Goal: Transaction & Acquisition: Purchase product/service

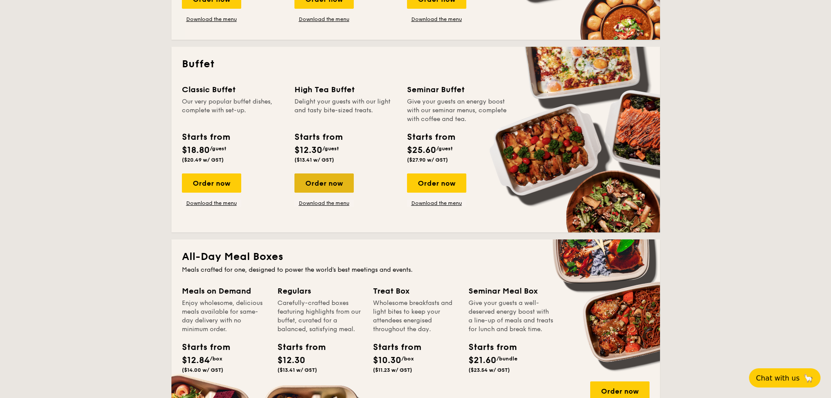
click at [307, 176] on div "Order now" at bounding box center [324, 182] width 59 height 19
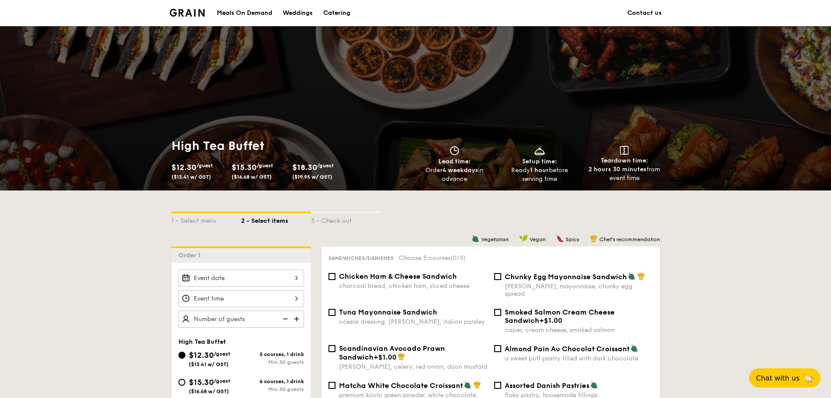
scroll to position [175, 0]
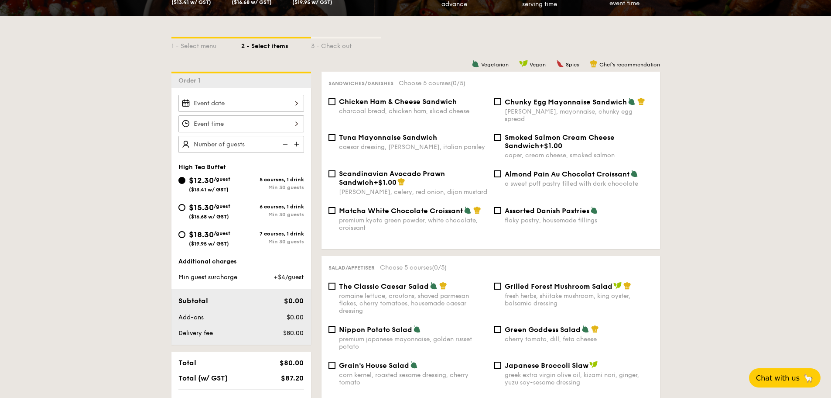
click at [445, 169] on span "Scandinavian Avocado Prawn Sandwich" at bounding box center [392, 177] width 106 height 17
click at [336, 170] on input "Scandinavian Avocado Prawn Sandwich +$1.00 [PERSON_NAME], celery, red onion, di…" at bounding box center [332, 173] width 7 height 7
checkbox input "true"
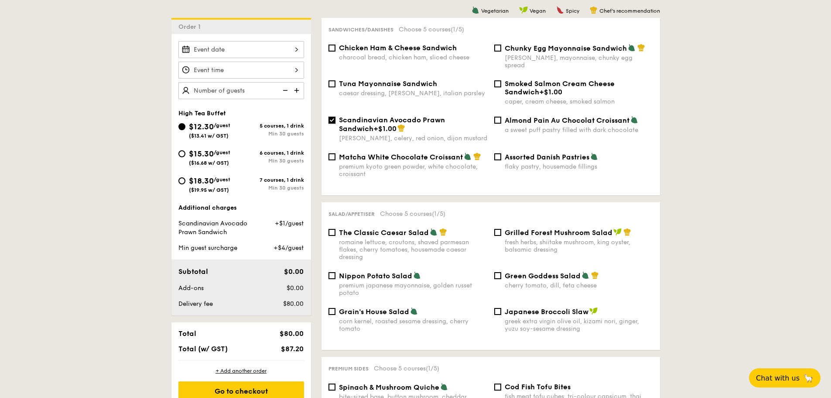
scroll to position [218, 0]
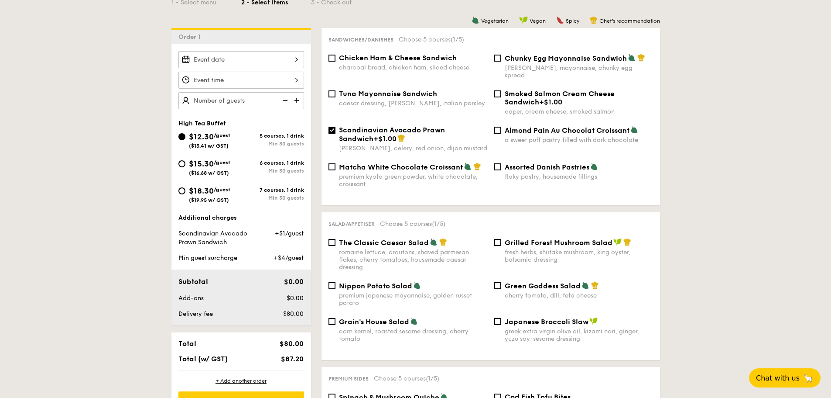
click at [522, 239] on span "Grilled Forest Mushroom Salad" at bounding box center [559, 242] width 108 height 8
click at [501, 239] on input "Grilled Forest Mushroom Salad fresh herbs, shiitake mushroom, king oyster, bals…" at bounding box center [497, 242] width 7 height 7
checkbox input "true"
click at [286, 194] on div "7 courses, 1 drink Min 30 guests" at bounding box center [272, 194] width 63 height 14
click at [185, 194] on input "$18.30 /guest ($19.95 w/ GST) 7 courses, 1 drink Min 30 guests" at bounding box center [181, 190] width 7 height 7
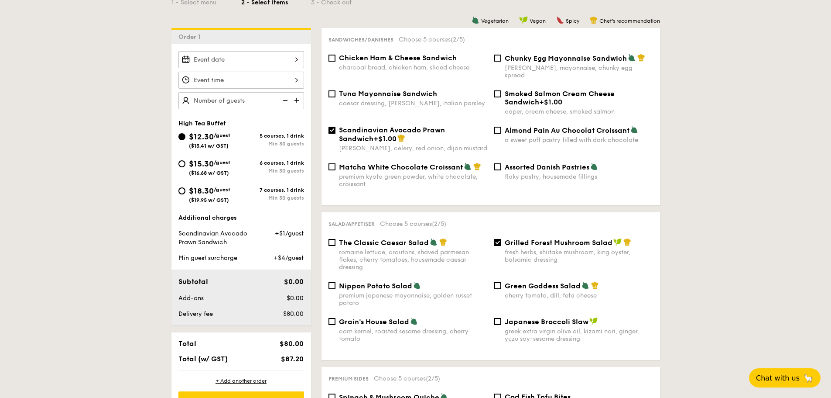
radio input "true"
checkbox input "false"
radio input "true"
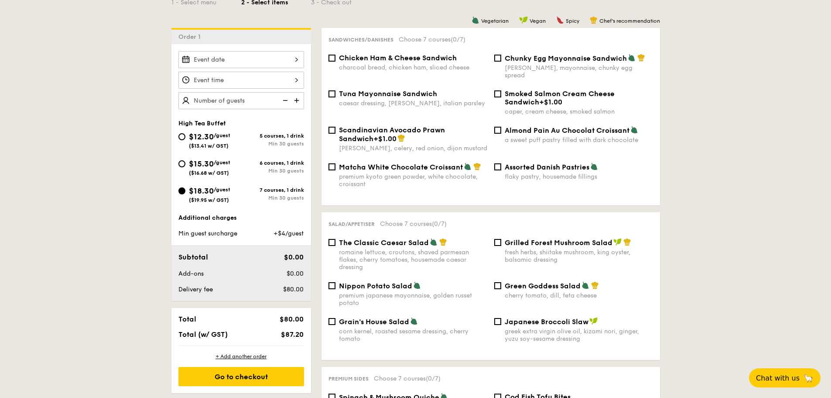
click at [412, 126] on span "Scandinavian Avocado Prawn Sandwich" at bounding box center [392, 134] width 106 height 17
click at [336, 127] on input "Scandinavian Avocado Prawn Sandwich +$1.00 [PERSON_NAME], celery, red onion, di…" at bounding box center [332, 130] width 7 height 7
checkbox input "true"
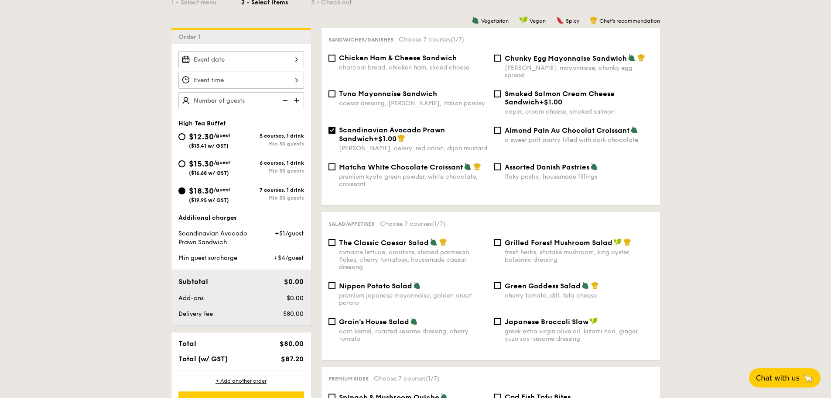
click at [544, 239] on span "Grilled Forest Mushroom Salad" at bounding box center [559, 242] width 108 height 8
click at [501, 239] on input "Grilled Forest Mushroom Salad fresh herbs, shiitake mushroom, king oyster, bals…" at bounding box center [497, 242] width 7 height 7
checkbox input "true"
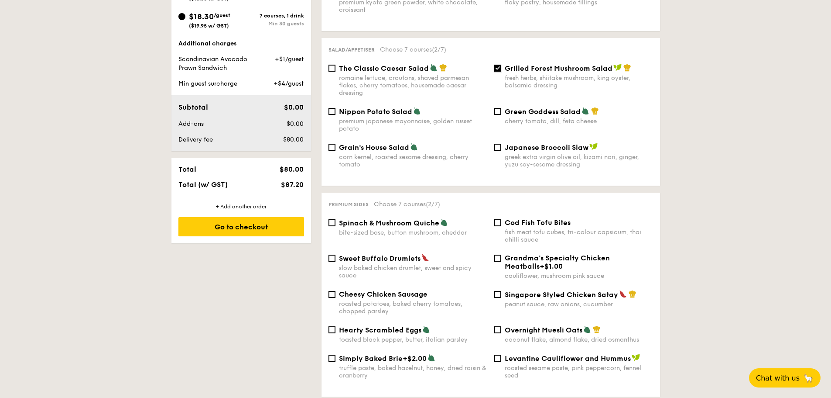
scroll to position [393, 0]
click at [564, 300] on div "peanut sauce, raw onions, cucumber" at bounding box center [579, 303] width 148 height 7
click at [501, 292] on input "Singapore Styled Chicken Satay peanut sauce, raw onions, cucumber" at bounding box center [497, 293] width 7 height 7
checkbox input "true"
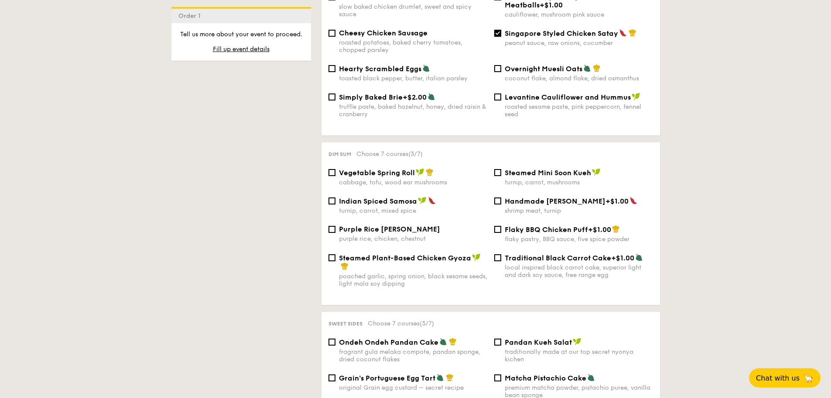
scroll to position [655, 0]
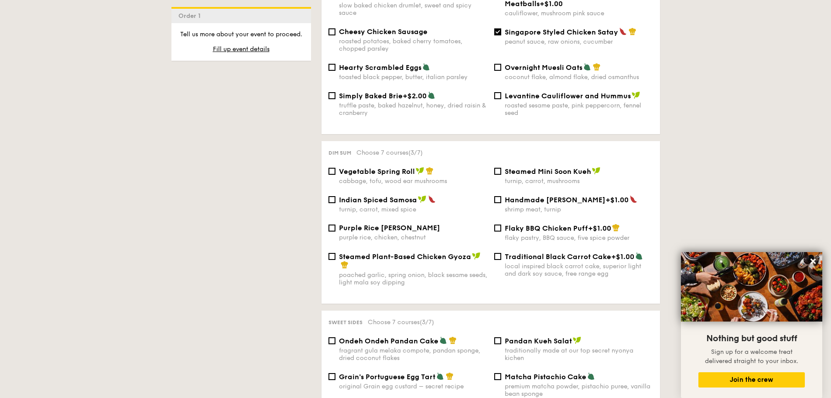
click at [412, 177] on div "cabbage, tofu, wood ear mushrooms" at bounding box center [413, 180] width 148 height 7
click at [336, 171] on input "Vegetable Spring Roll cabbage, tofu, wood ear mushrooms" at bounding box center [332, 171] width 7 height 7
checkbox input "true"
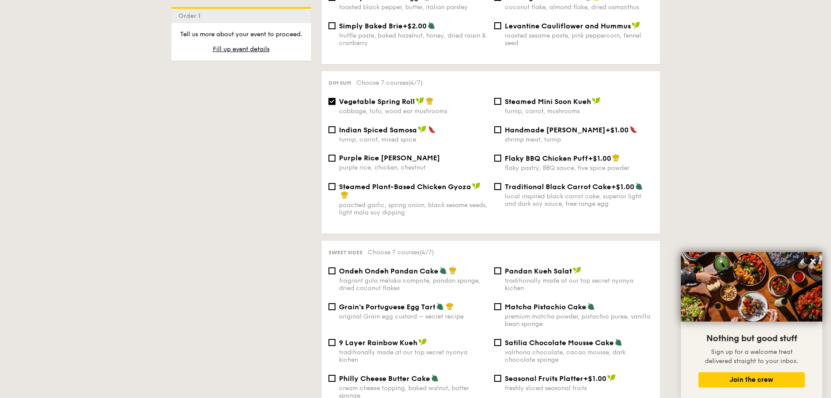
scroll to position [742, 0]
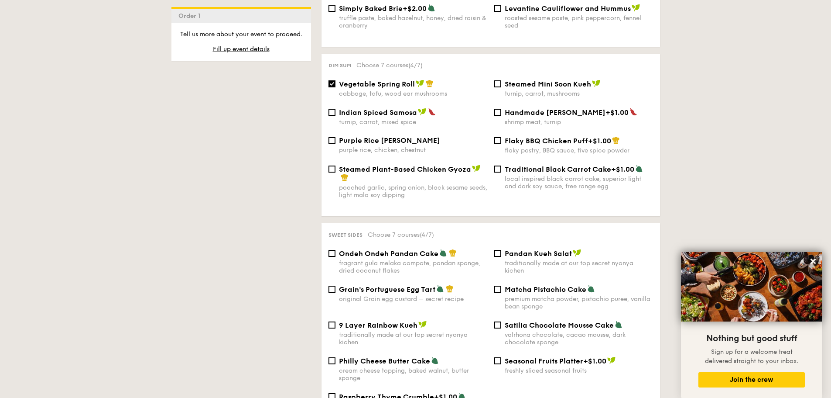
click at [397, 240] on div "Sweet sides Choose 7 courses (4/7) Ondeh Ondeh Pandan Cake fragrant [PERSON_NAM…" at bounding box center [491, 325] width 339 height 204
click at [398, 249] on span "Ondeh Ondeh Pandan Cake" at bounding box center [389, 253] width 100 height 8
click at [336, 250] on input "Ondeh Ondeh Pandan Cake fragrant [PERSON_NAME] melaka compote, pandan sponge, d…" at bounding box center [332, 253] width 7 height 7
checkbox input "true"
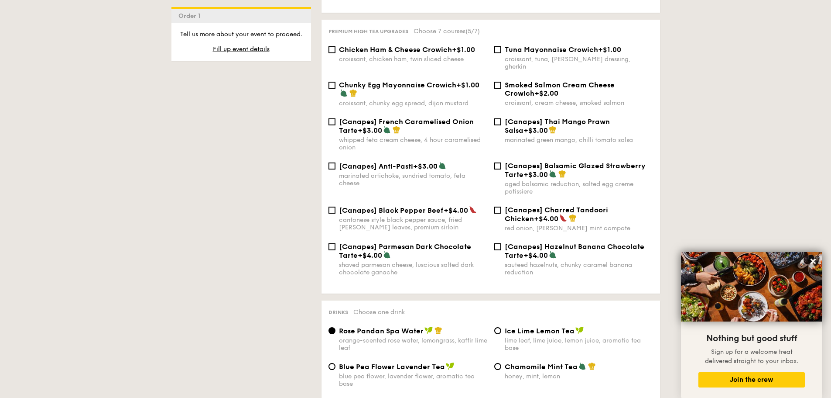
scroll to position [1222, 0]
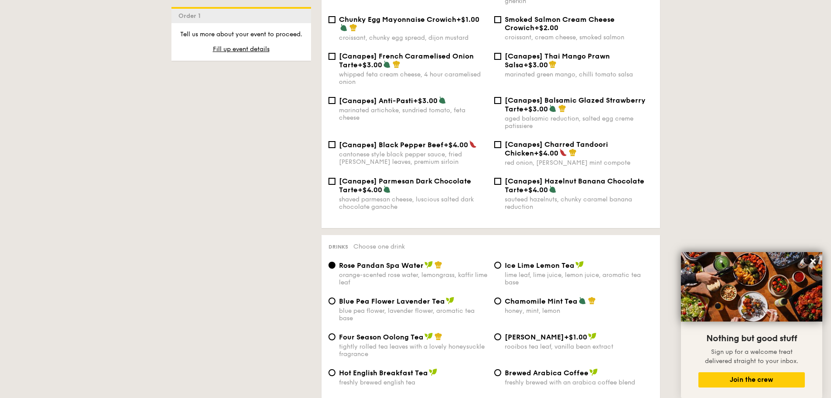
click at [547, 261] on span "Ice Lime Lemon Tea" at bounding box center [540, 265] width 70 height 8
click at [501, 261] on input "Ice Lime Lemon Tea lime leaf, lime juice, lemon juice, aromatic tea base" at bounding box center [497, 264] width 7 height 7
radio input "true"
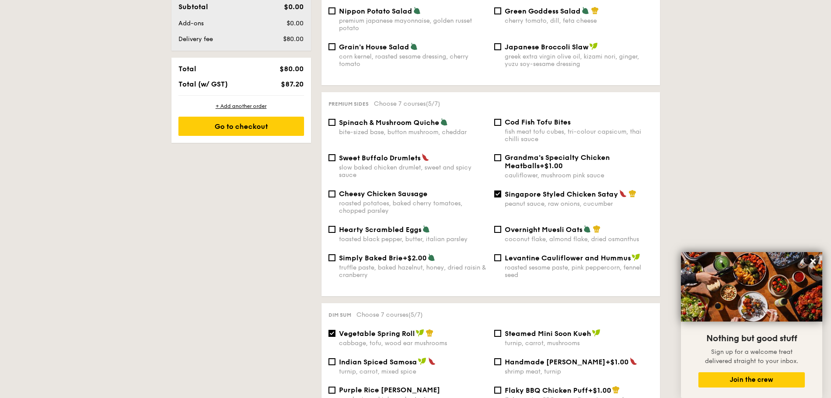
scroll to position [611, 0]
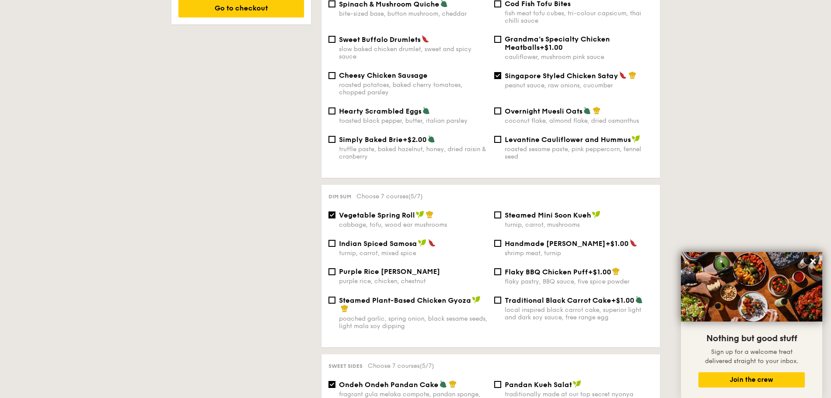
click at [533, 137] on div "Levantine Cauliflower and Hummus roasted sesame paste, pink peppercorn, fennel …" at bounding box center [579, 147] width 148 height 25
click at [501, 137] on input "Levantine Cauliflower and Hummus roasted sesame paste, pink peppercorn, fennel …" at bounding box center [497, 139] width 7 height 7
checkbox input "true"
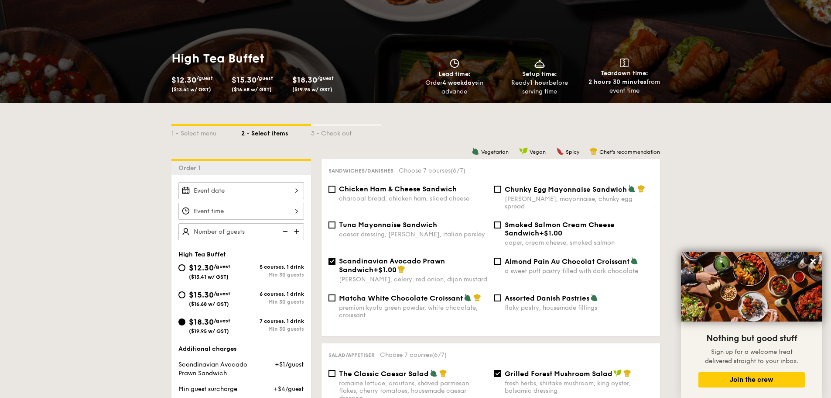
scroll to position [131, 0]
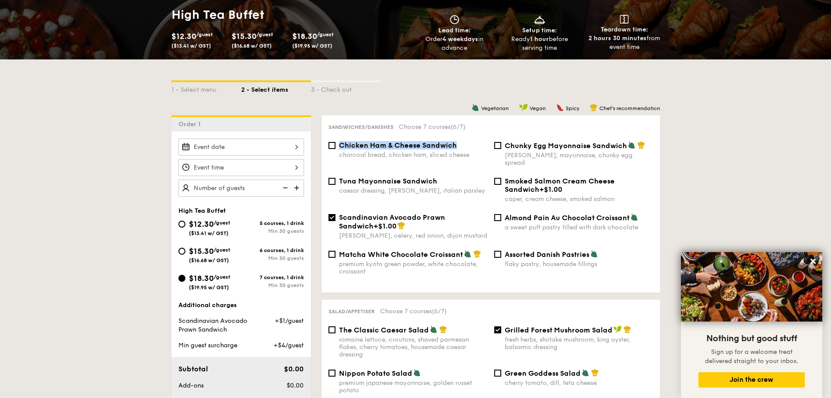
drag, startPoint x: 467, startPoint y: 143, endPoint x: 300, endPoint y: 148, distance: 166.8
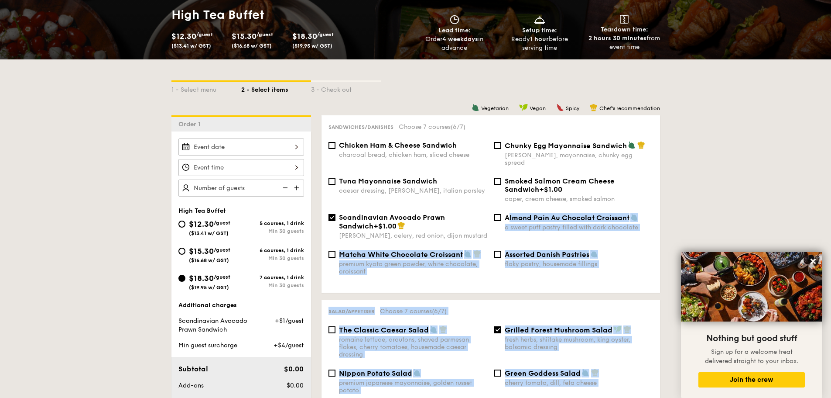
drag, startPoint x: 670, startPoint y: 207, endPoint x: 507, endPoint y: 212, distance: 162.8
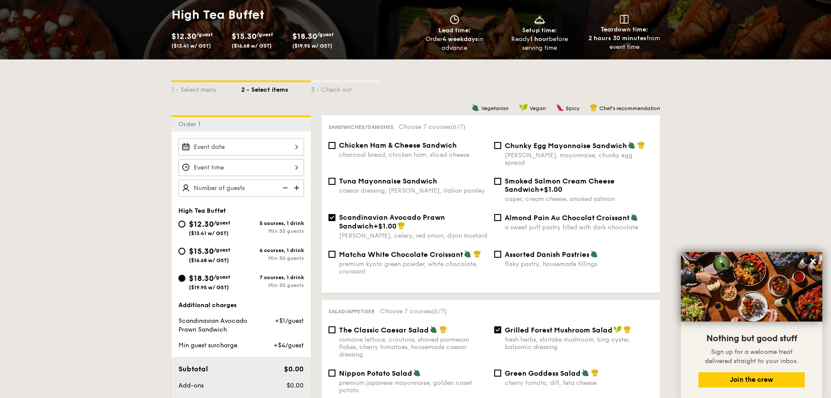
drag, startPoint x: 454, startPoint y: 146, endPoint x: 340, endPoint y: 150, distance: 114.4
click at [340, 150] on div "Chicken Ham & Cheese Sandwich charcoal bread, chicken ham, sliced cheese" at bounding box center [413, 149] width 148 height 17
drag, startPoint x: 340, startPoint y: 147, endPoint x: 460, endPoint y: 145, distance: 119.6
click at [460, 145] on div "Chicken Ham & Cheese Sandwich" at bounding box center [413, 145] width 148 height 8
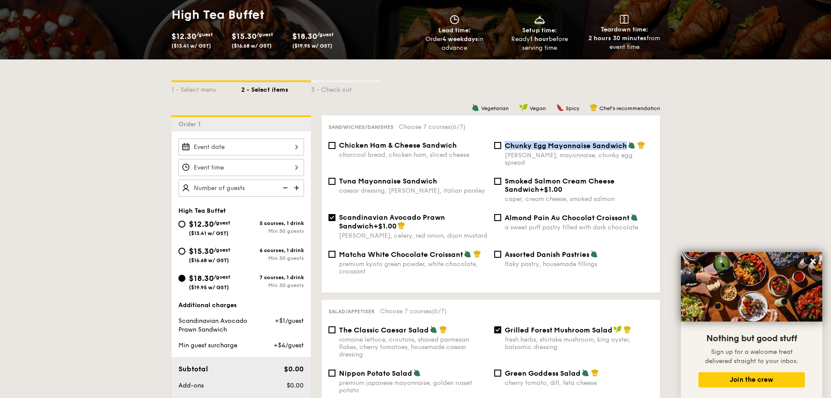
drag, startPoint x: 505, startPoint y: 144, endPoint x: 628, endPoint y: 145, distance: 124.0
click at [629, 145] on div "Chunky Egg Mayonnaise Sandwich" at bounding box center [579, 145] width 148 height 9
copy span "Chunky Egg Mayonnaise Sandwich"
click at [495, 146] on input "Chunky Egg Mayonnaise Sandwich dijon mustard, mayonnaise, chunky egg spread" at bounding box center [497, 145] width 7 height 7
checkbox input "true"
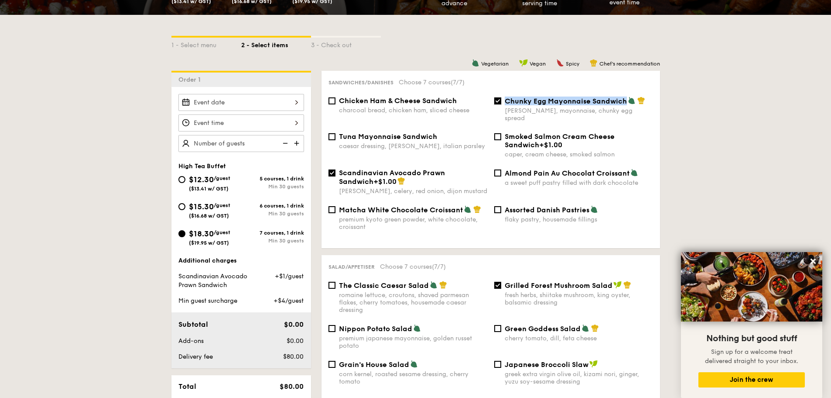
scroll to position [218, 0]
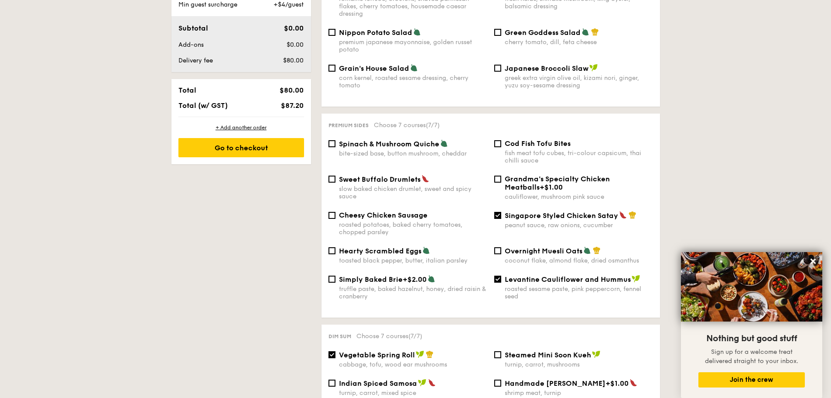
scroll to position [480, 0]
